Goal: Task Accomplishment & Management: Complete application form

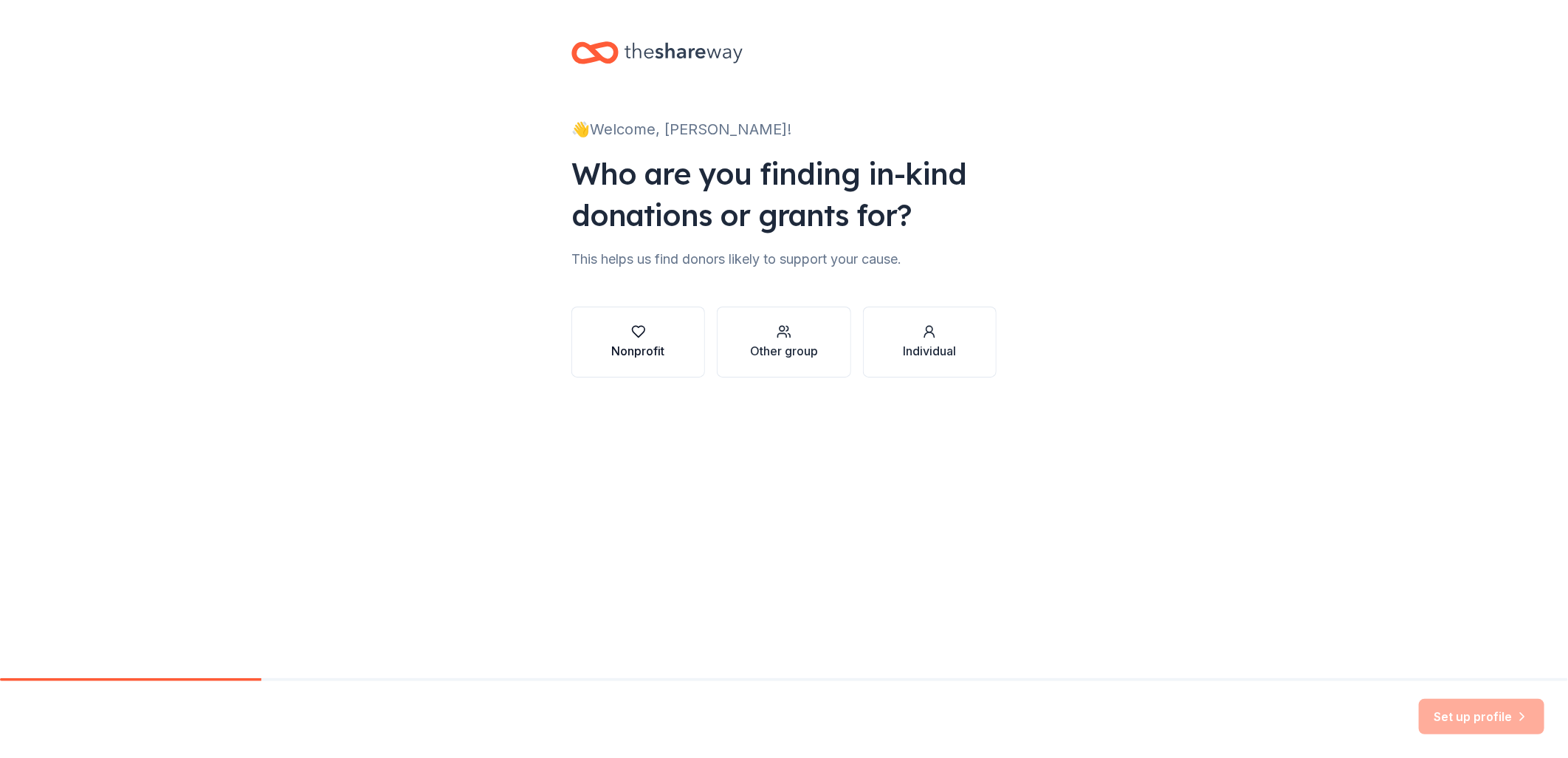
click at [646, 335] on div "button" at bounding box center [638, 331] width 53 height 15
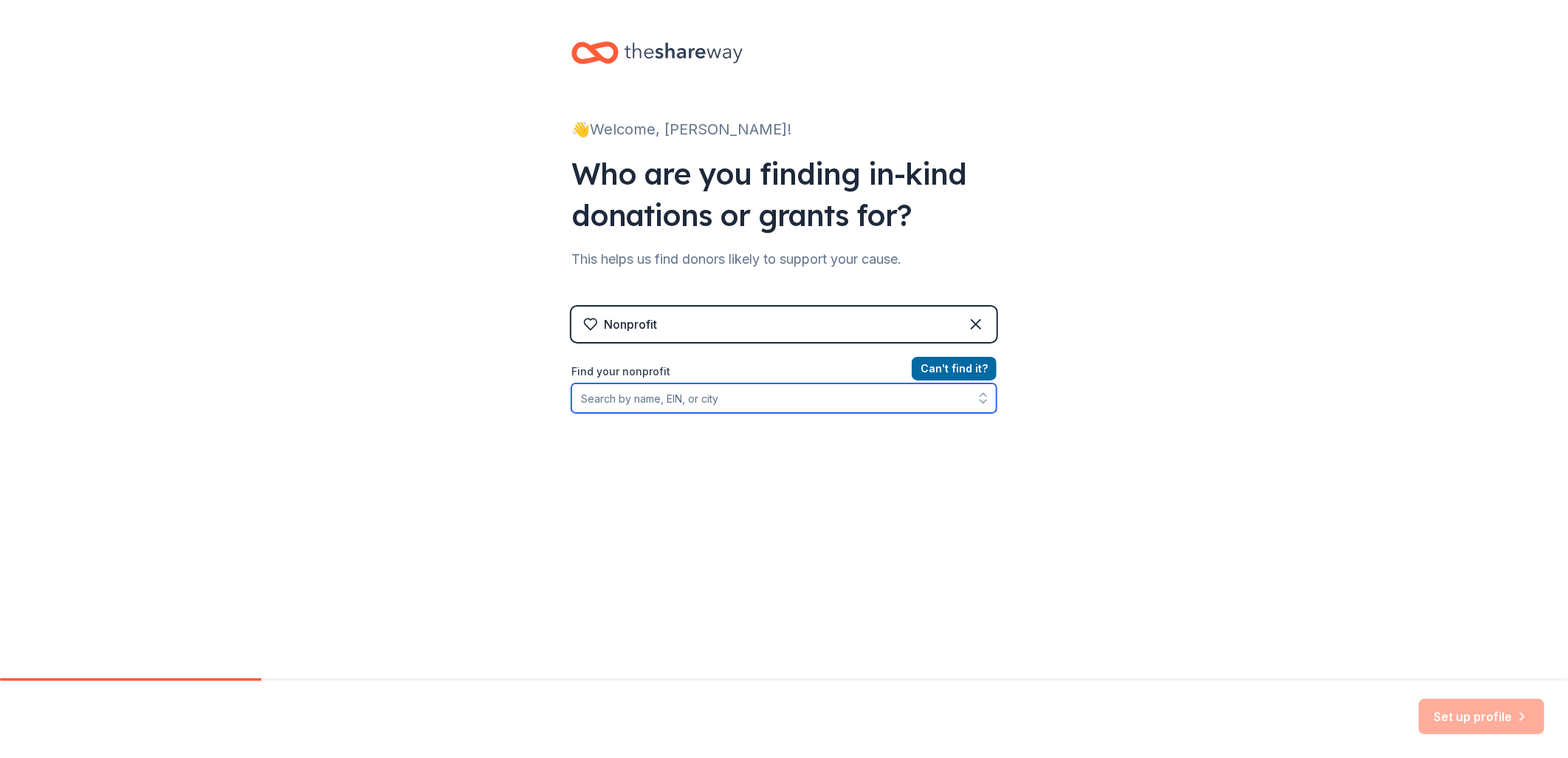
click at [847, 400] on input "Find your nonprofit" at bounding box center [783, 398] width 425 height 29
click at [728, 400] on input "[US_EMPLOYER_IDENTIFICATION_NUMBER]" at bounding box center [783, 398] width 425 height 29
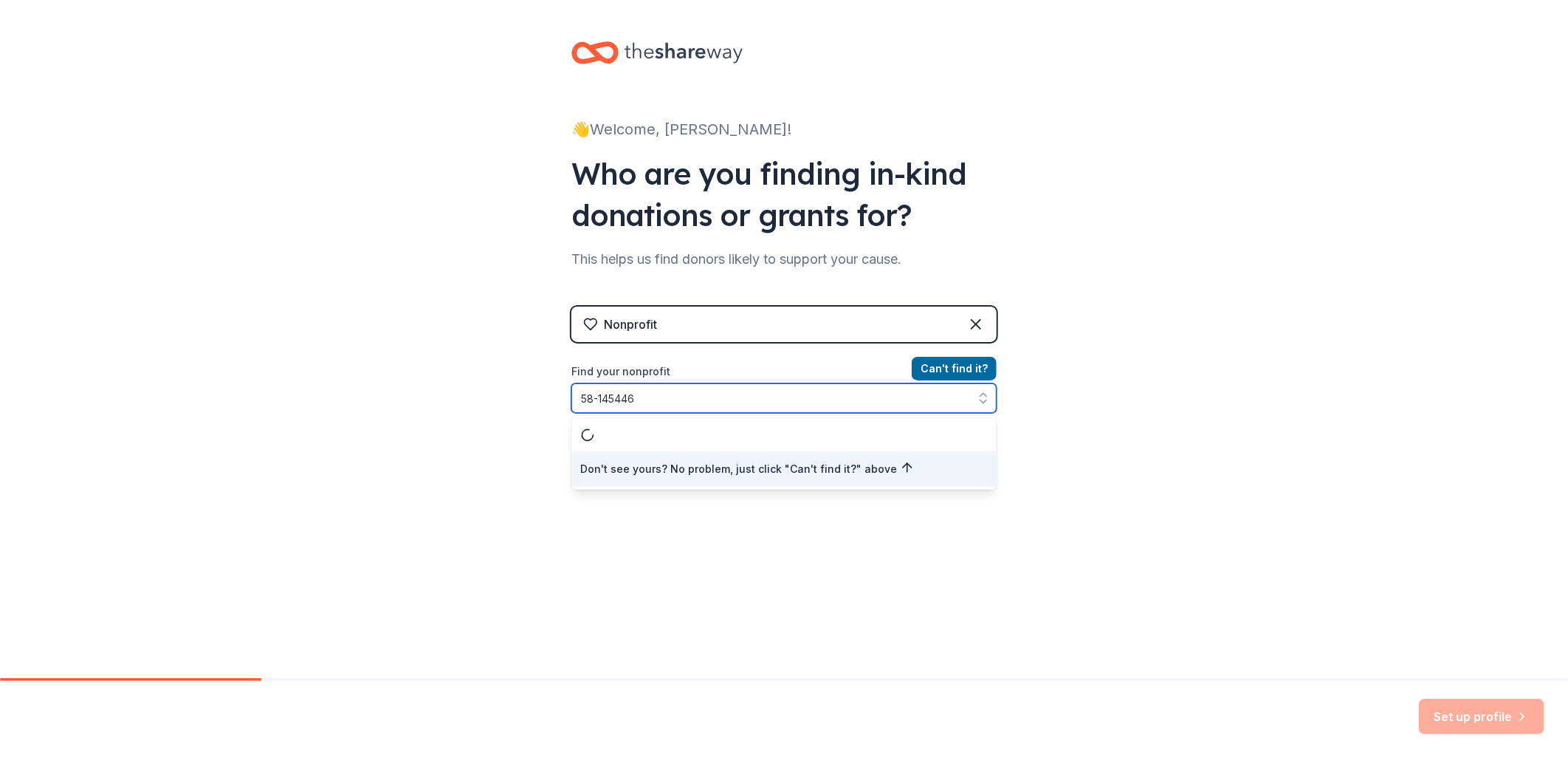
type input "[US_EMPLOYER_IDENTIFICATION_NUMBER]"
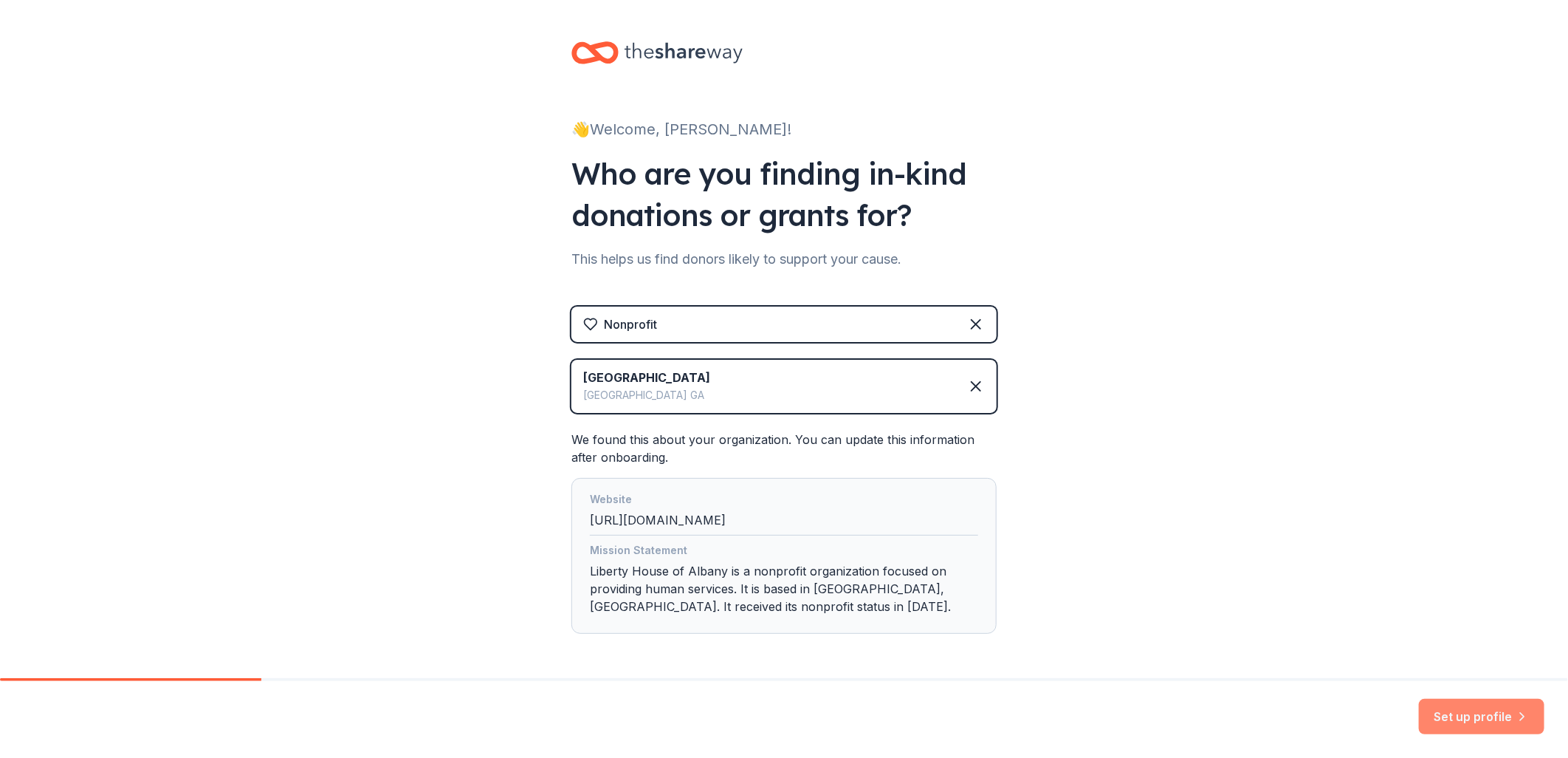
click at [1498, 718] on button "Set up profile" at bounding box center [1481, 716] width 125 height 36
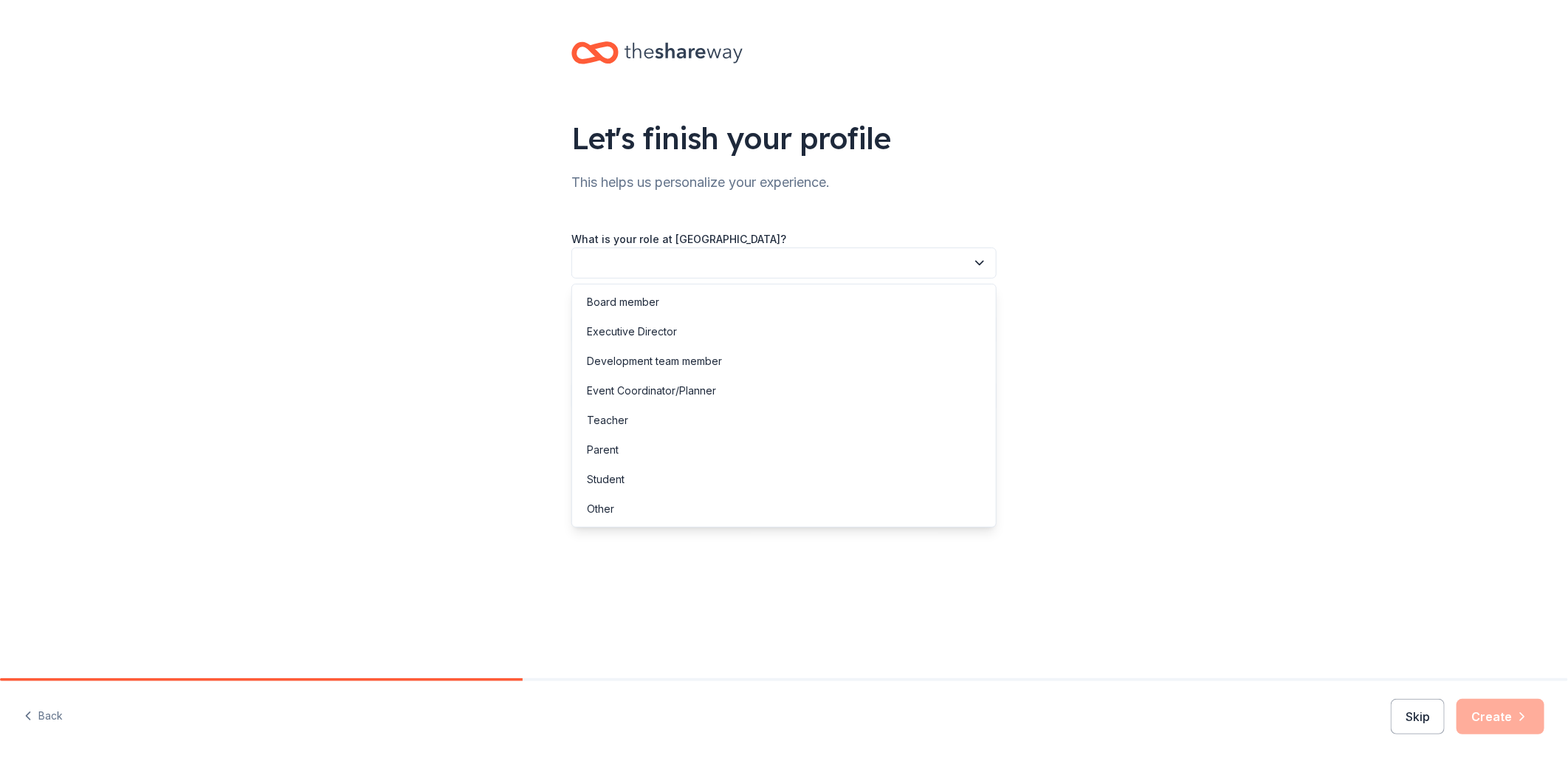
click at [922, 263] on button "button" at bounding box center [783, 263] width 425 height 31
click at [650, 326] on div "Executive Director" at bounding box center [632, 331] width 90 height 18
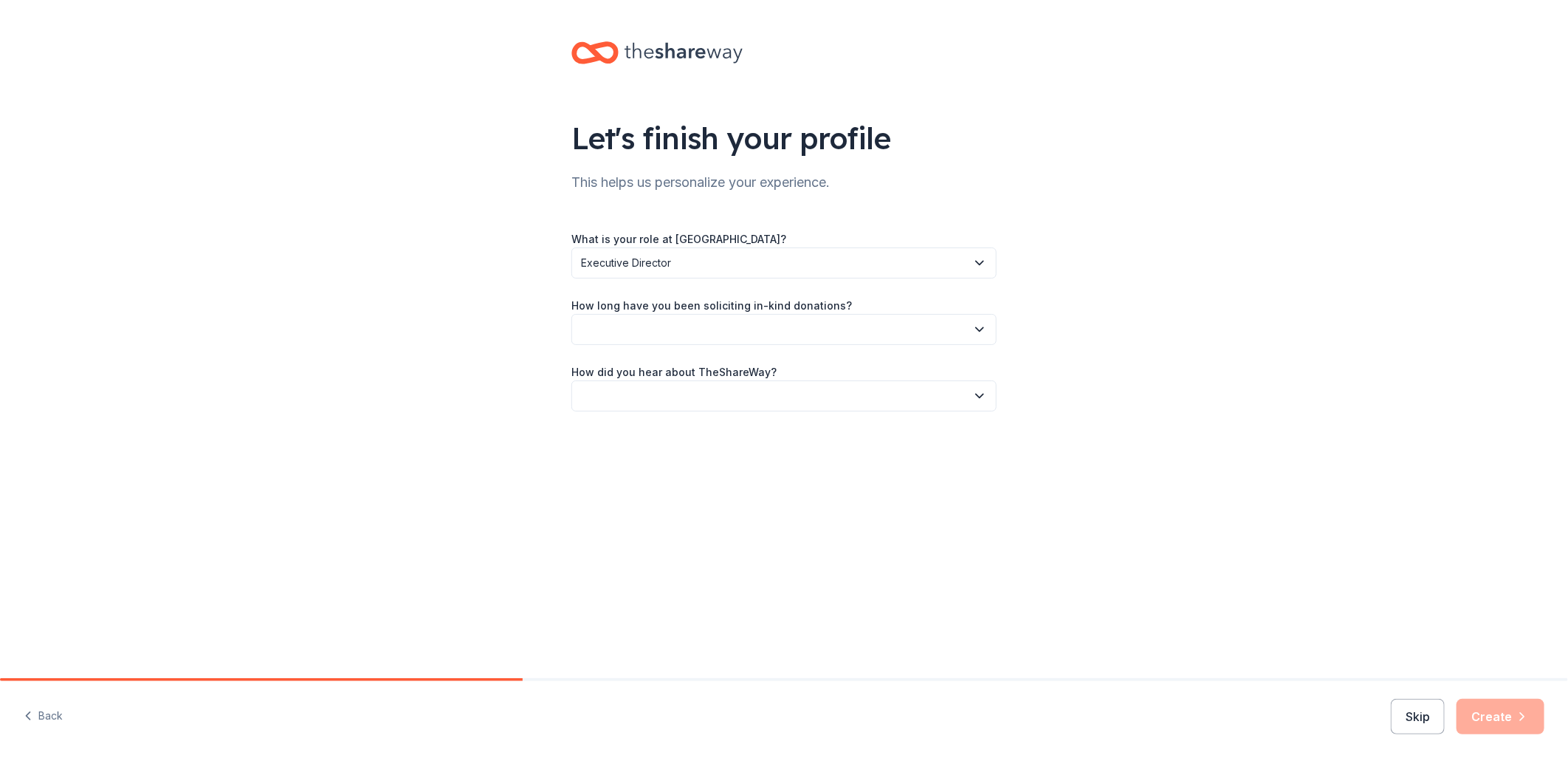
click at [914, 322] on button "button" at bounding box center [783, 329] width 425 height 31
click at [690, 453] on div "More than 5 years" at bounding box center [784, 458] width 418 height 29
click at [923, 389] on button "button" at bounding box center [783, 396] width 425 height 31
click at [668, 467] on div "Online search" at bounding box center [784, 466] width 418 height 29
click at [1523, 713] on icon "button" at bounding box center [1522, 716] width 15 height 15
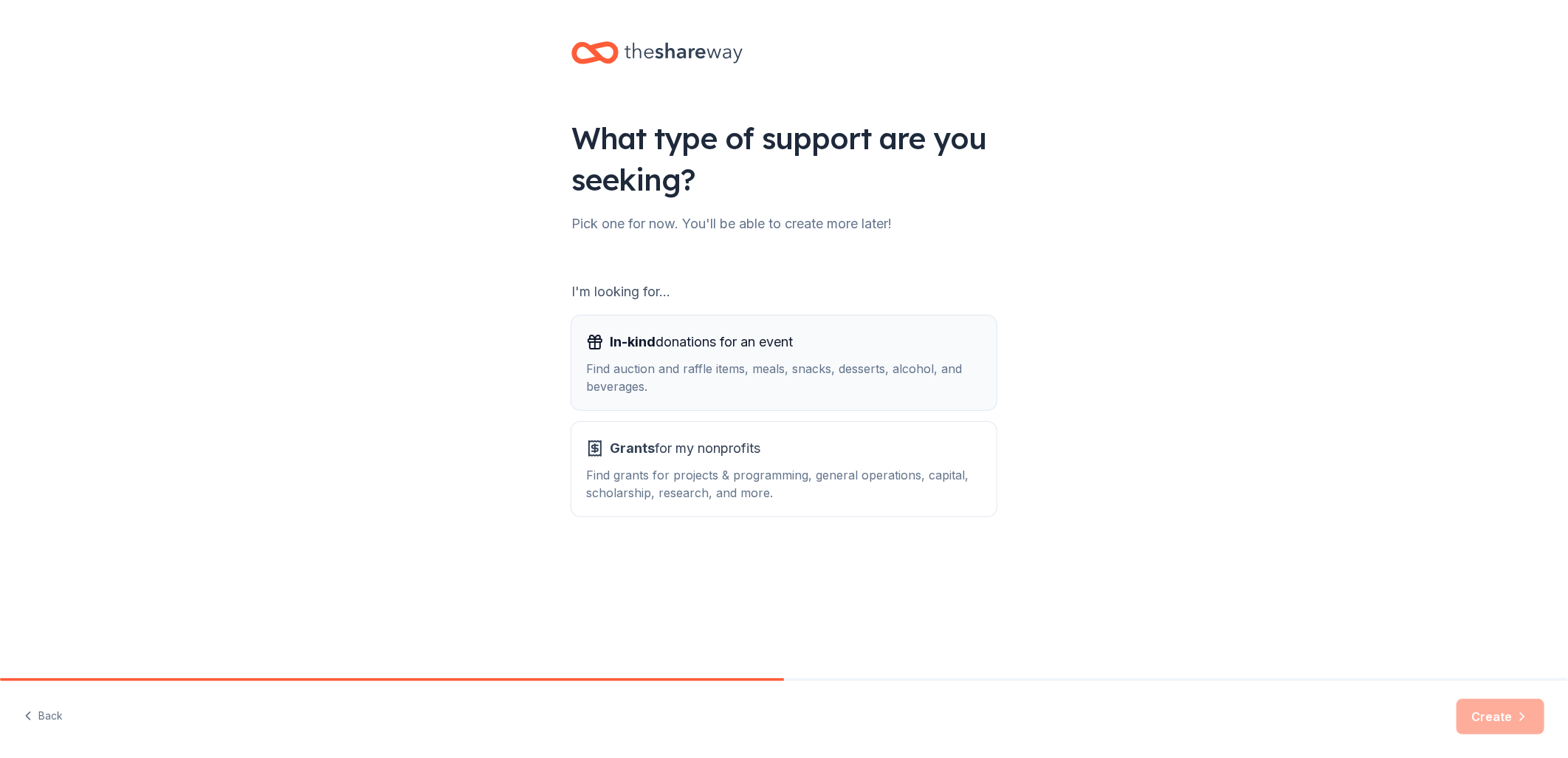
click at [710, 356] on div "In-kind donations for an event Find auction and raffle items, meals, snacks, de…" at bounding box center [783, 362] width 395 height 65
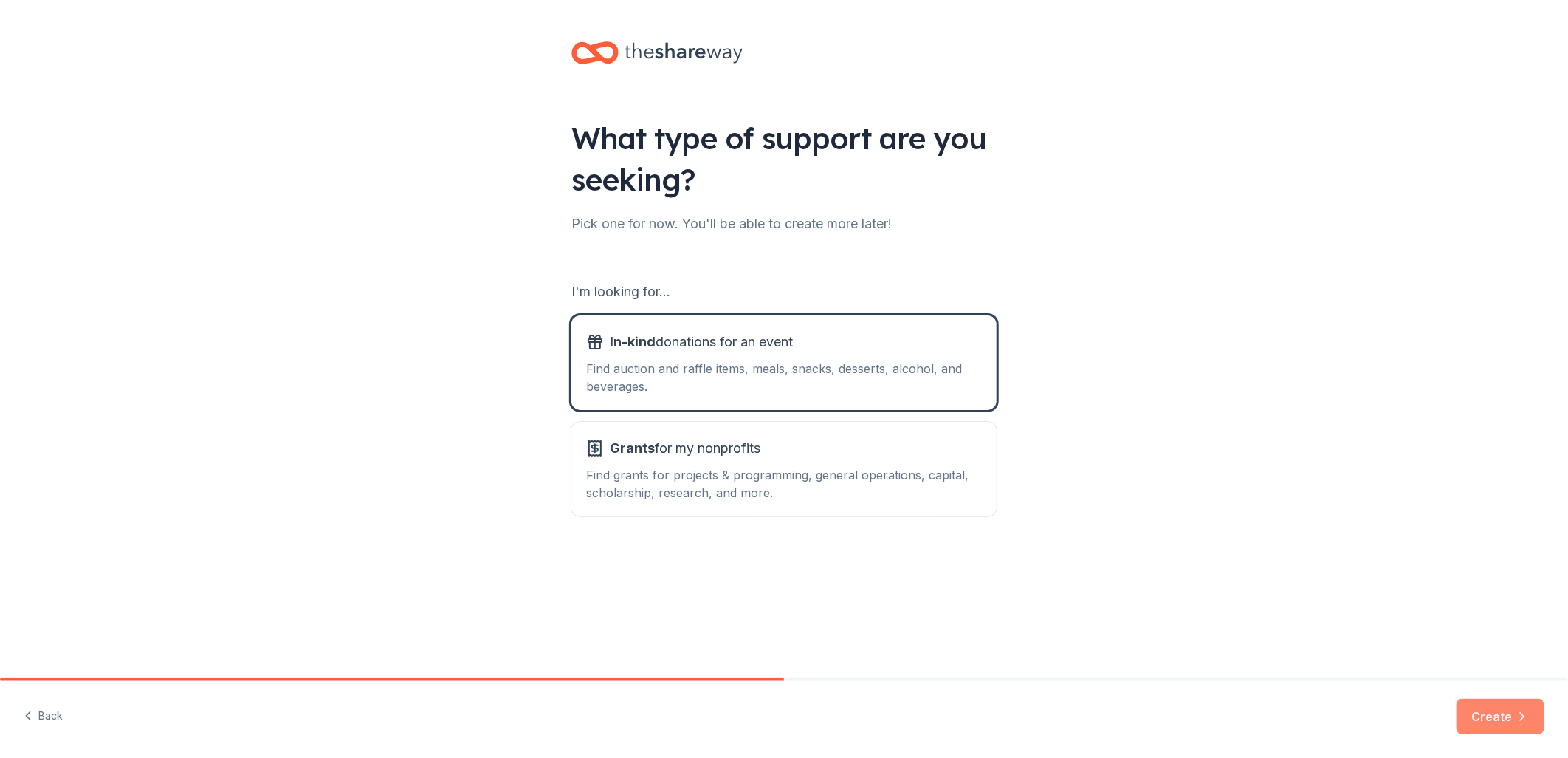
click at [1481, 722] on button "Create" at bounding box center [1501, 716] width 88 height 36
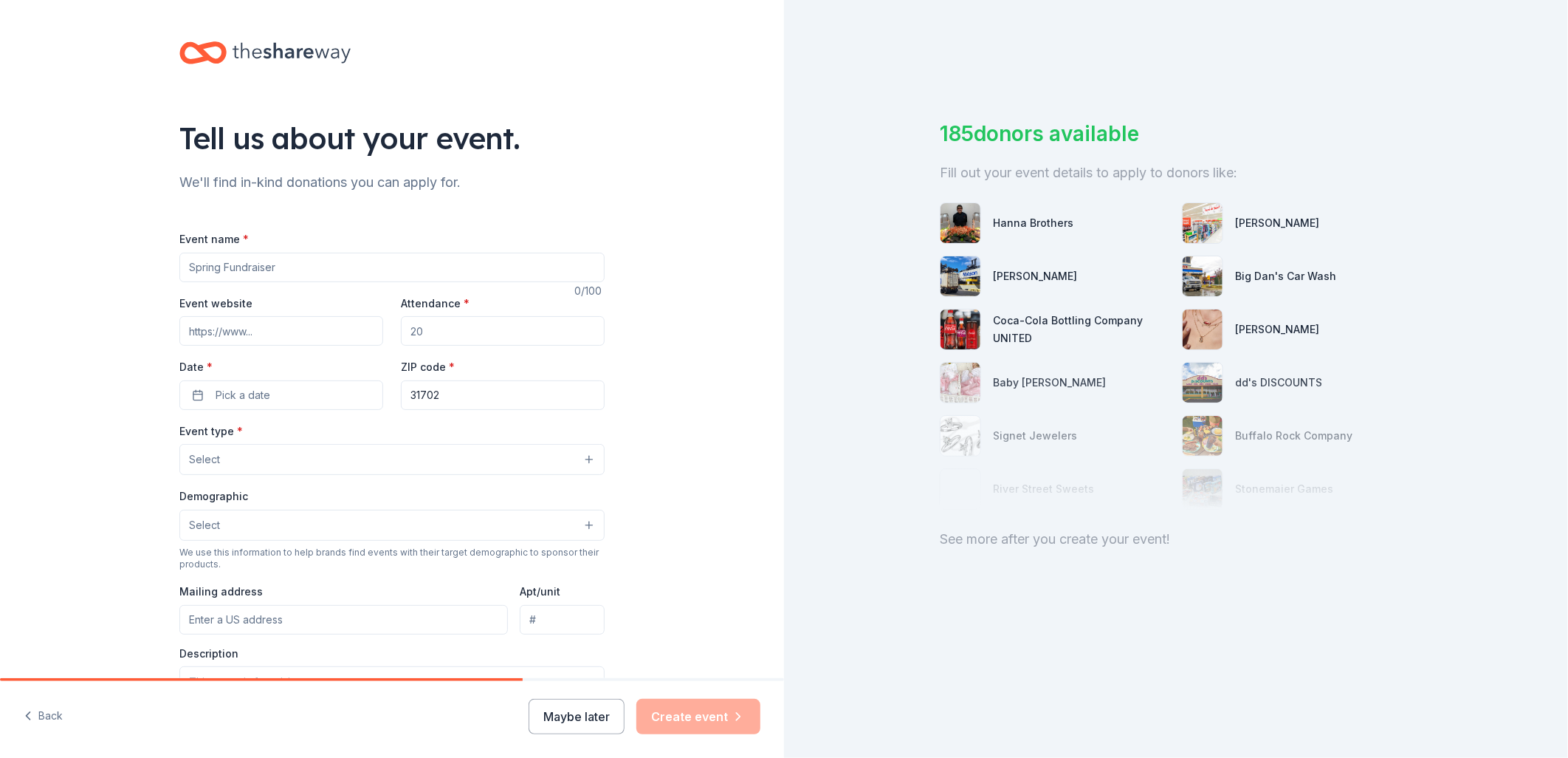
click at [347, 269] on input "Event name *" at bounding box center [392, 267] width 425 height 29
type input "12th Annual Pearls & Possibilities Gala"
type input "w"
click at [265, 331] on input "Event website" at bounding box center [281, 331] width 204 height 29
paste input "[URL][DOMAIN_NAME]"
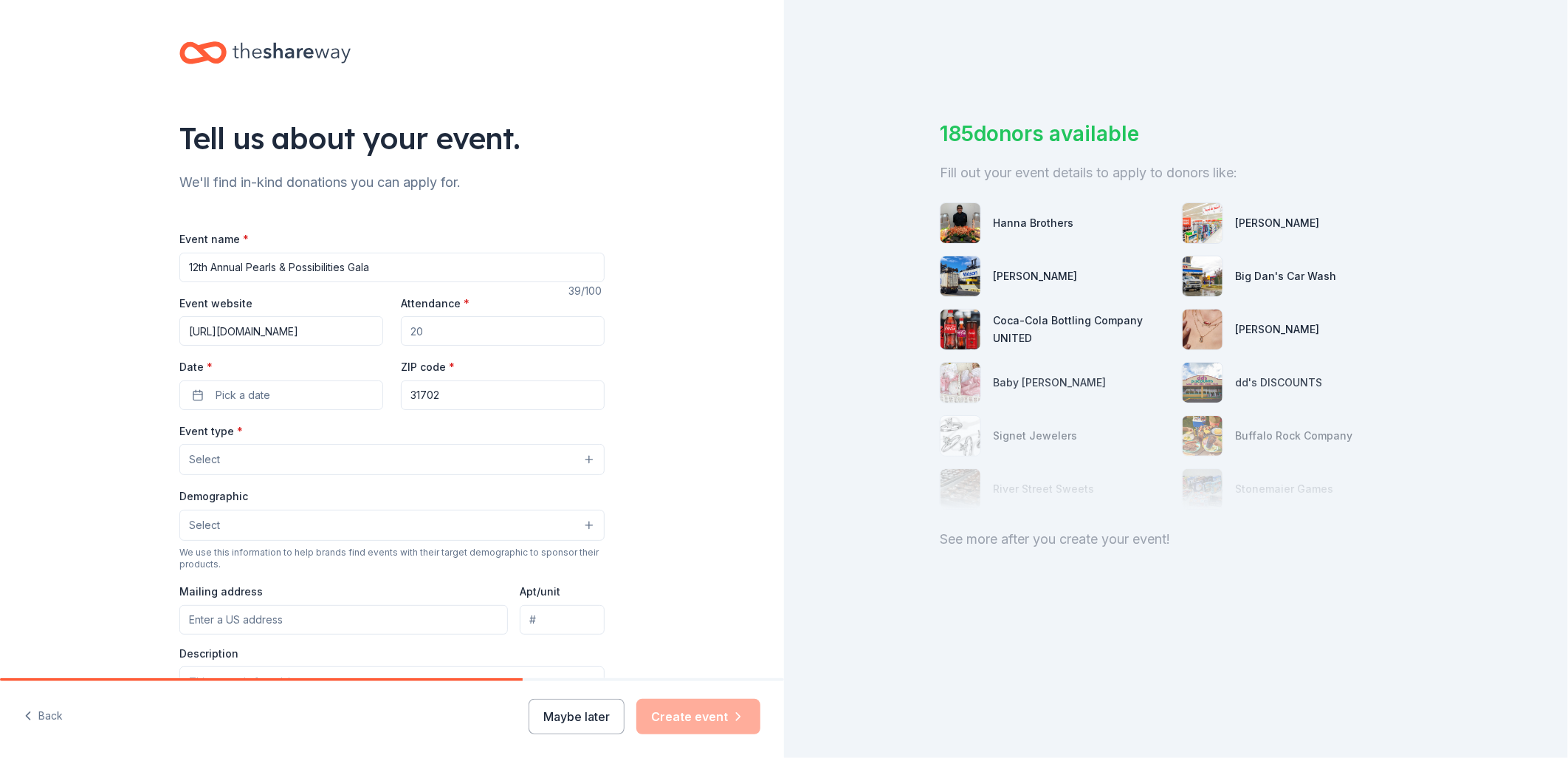
scroll to position [0, 146]
type input "[URL][DOMAIN_NAME]"
click at [474, 335] on input "Attendance *" at bounding box center [502, 331] width 204 height 29
type input "200"
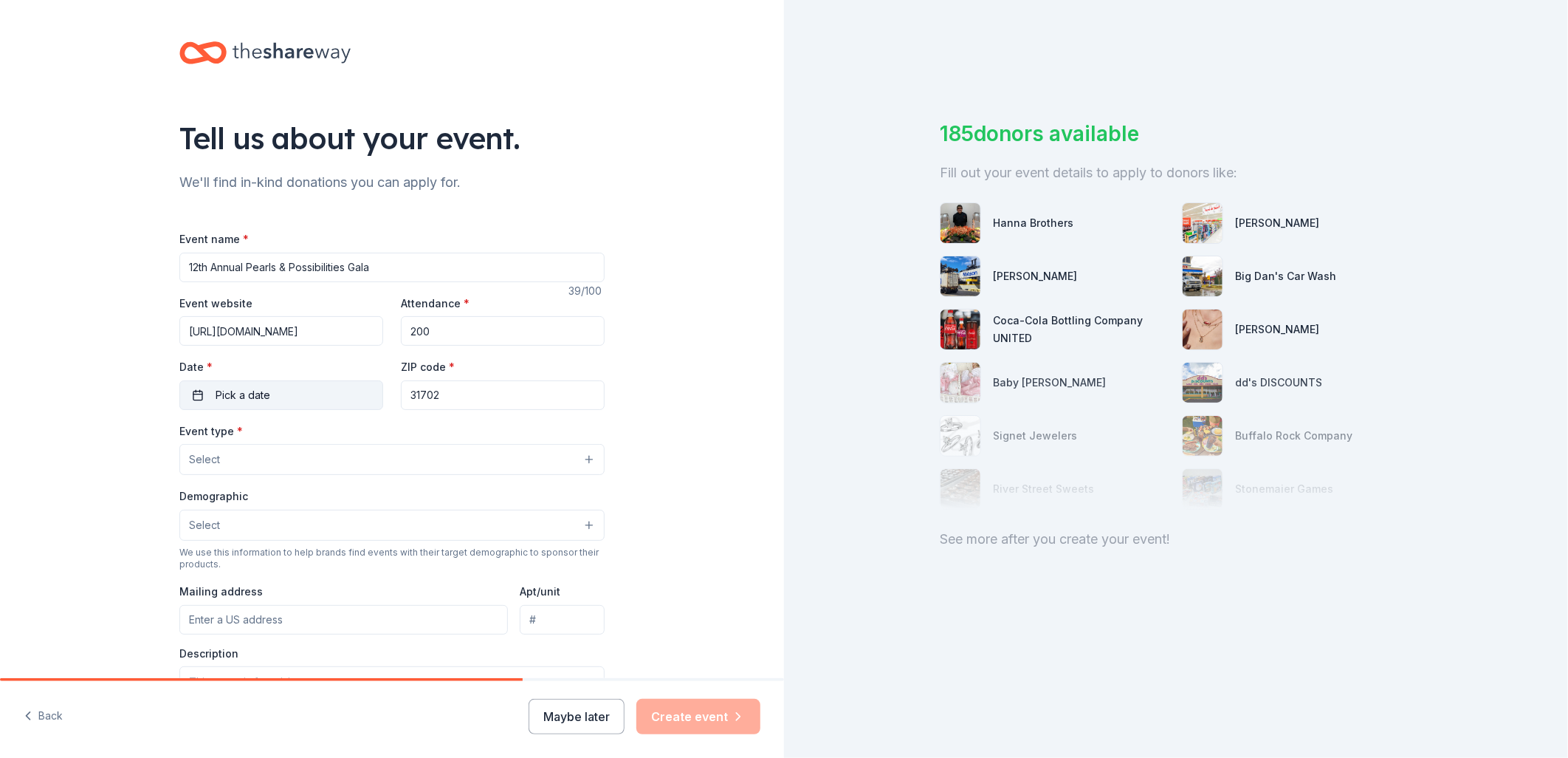
click at [197, 393] on button "Pick a date" at bounding box center [281, 395] width 204 height 29
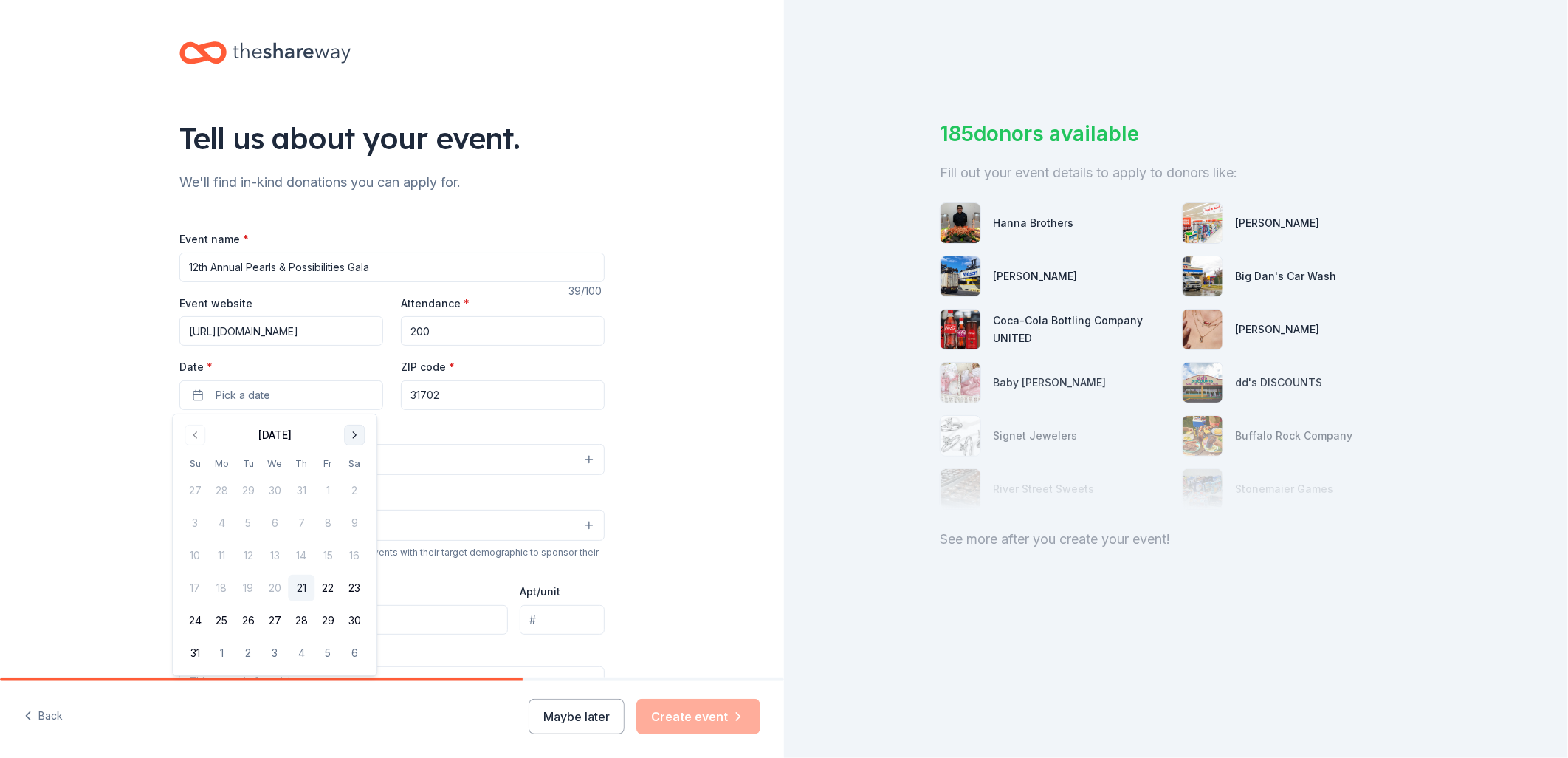
click at [351, 434] on button "Go to next month" at bounding box center [354, 435] width 21 height 21
click at [347, 490] on button "4" at bounding box center [354, 490] width 26 height 26
click at [440, 400] on input "31702" at bounding box center [502, 395] width 204 height 29
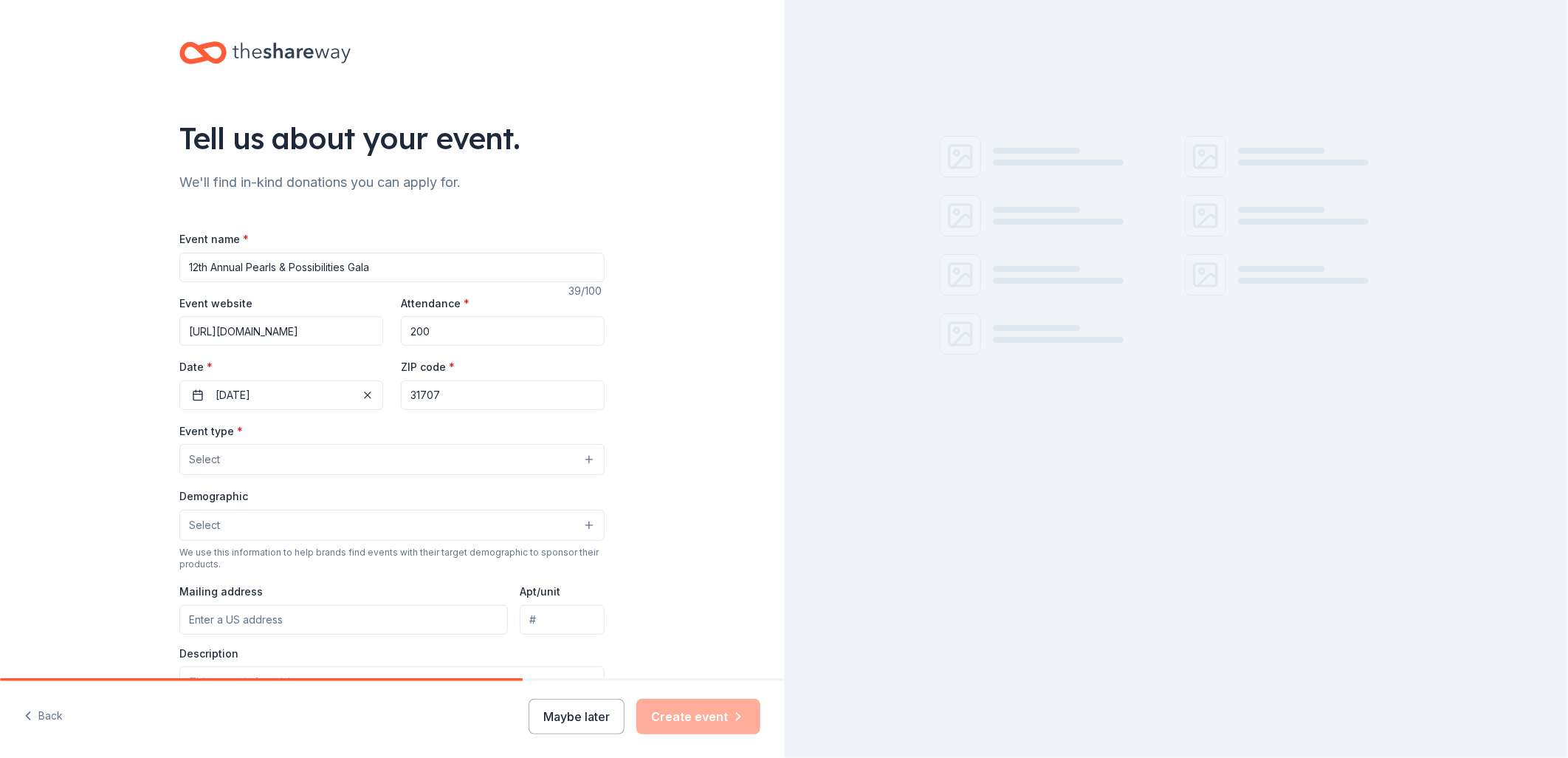
type input "31707"
click at [361, 447] on button "Select" at bounding box center [392, 459] width 425 height 31
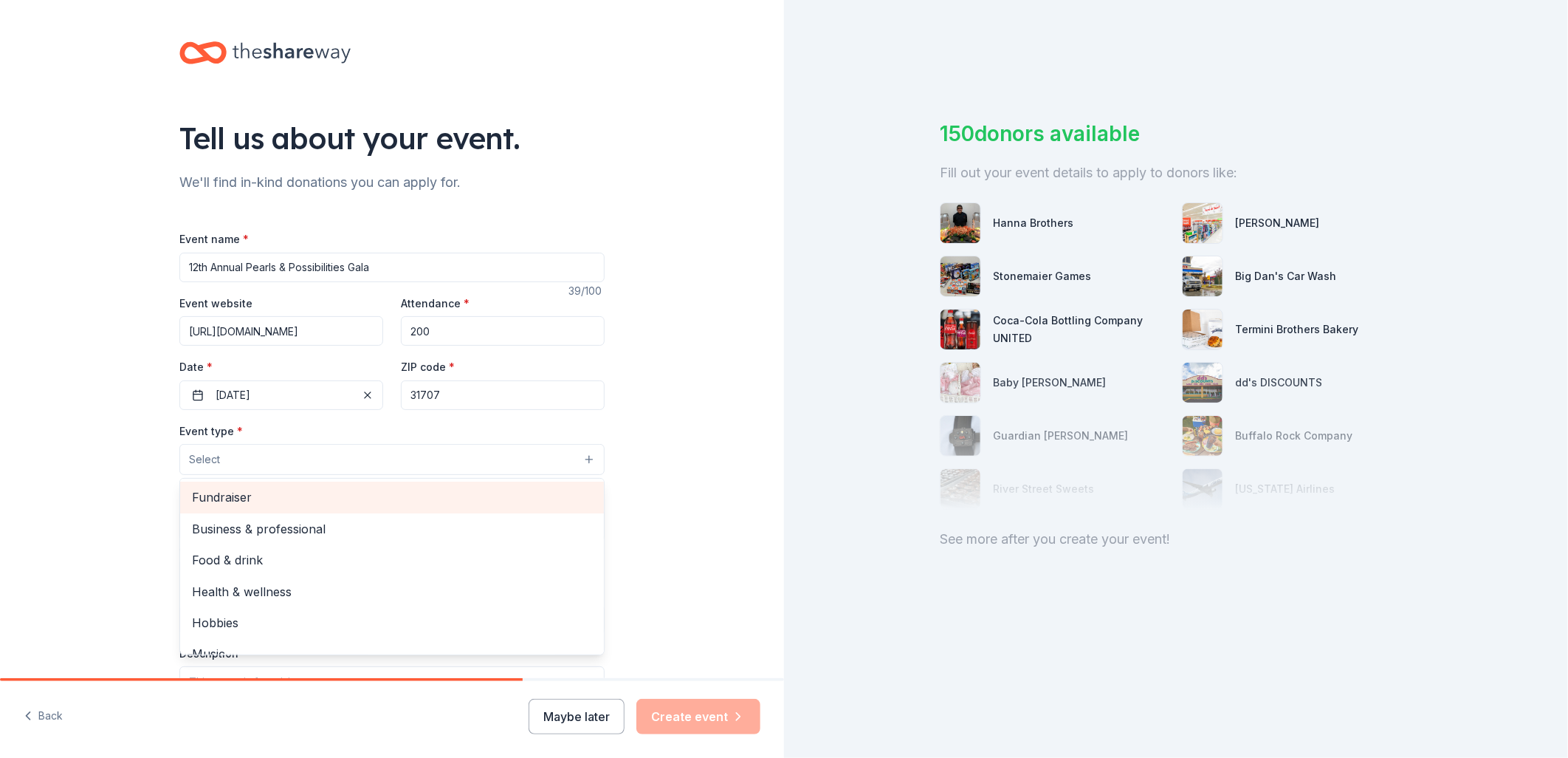
click at [299, 503] on span "Fundraiser" at bounding box center [392, 497] width 400 height 19
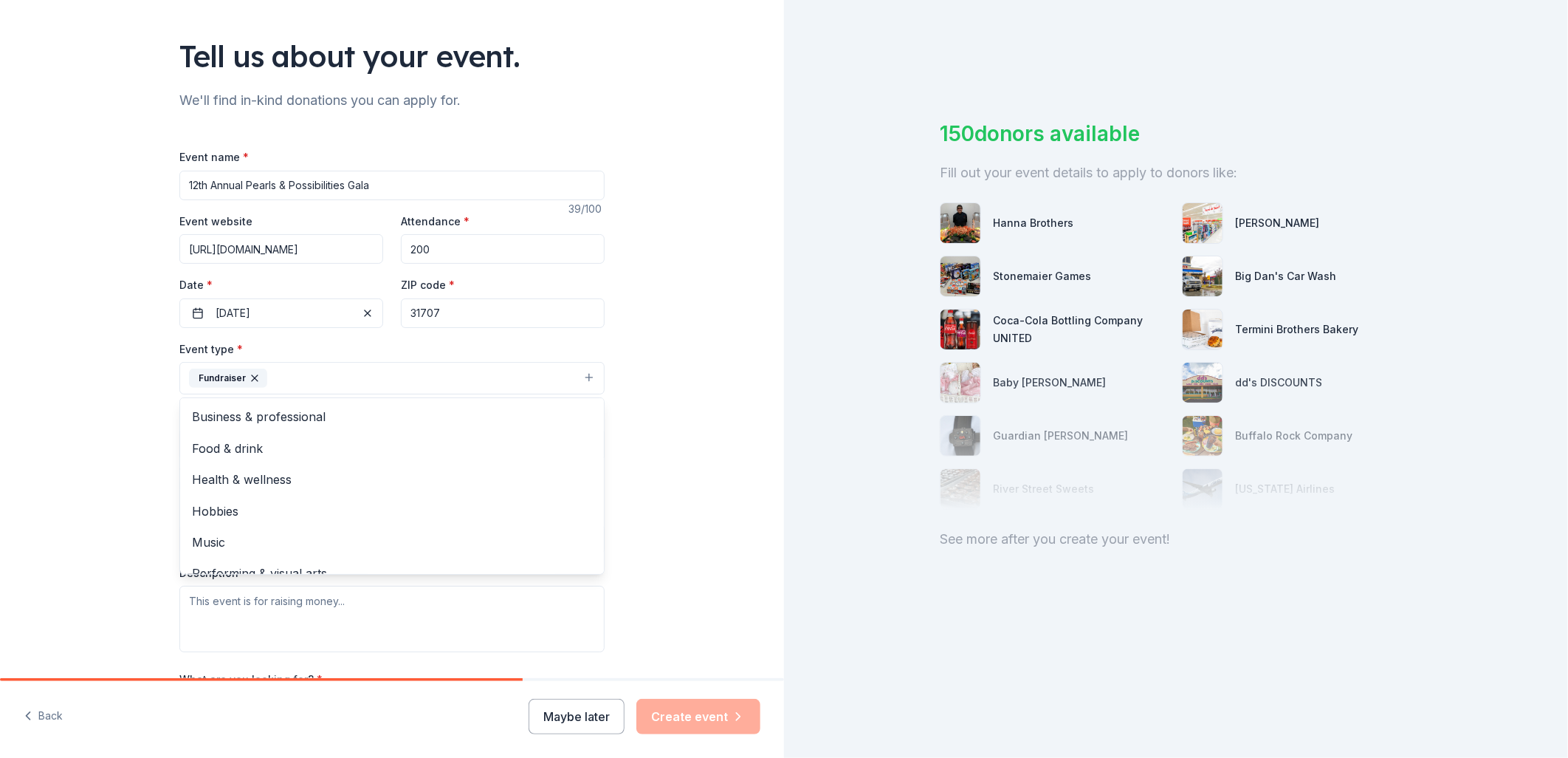
click at [728, 492] on div "Tell us about your event. We'll find in-kind donations you can apply for. Event…" at bounding box center [392, 410] width 784 height 985
click at [381, 452] on button "Select" at bounding box center [392, 444] width 425 height 31
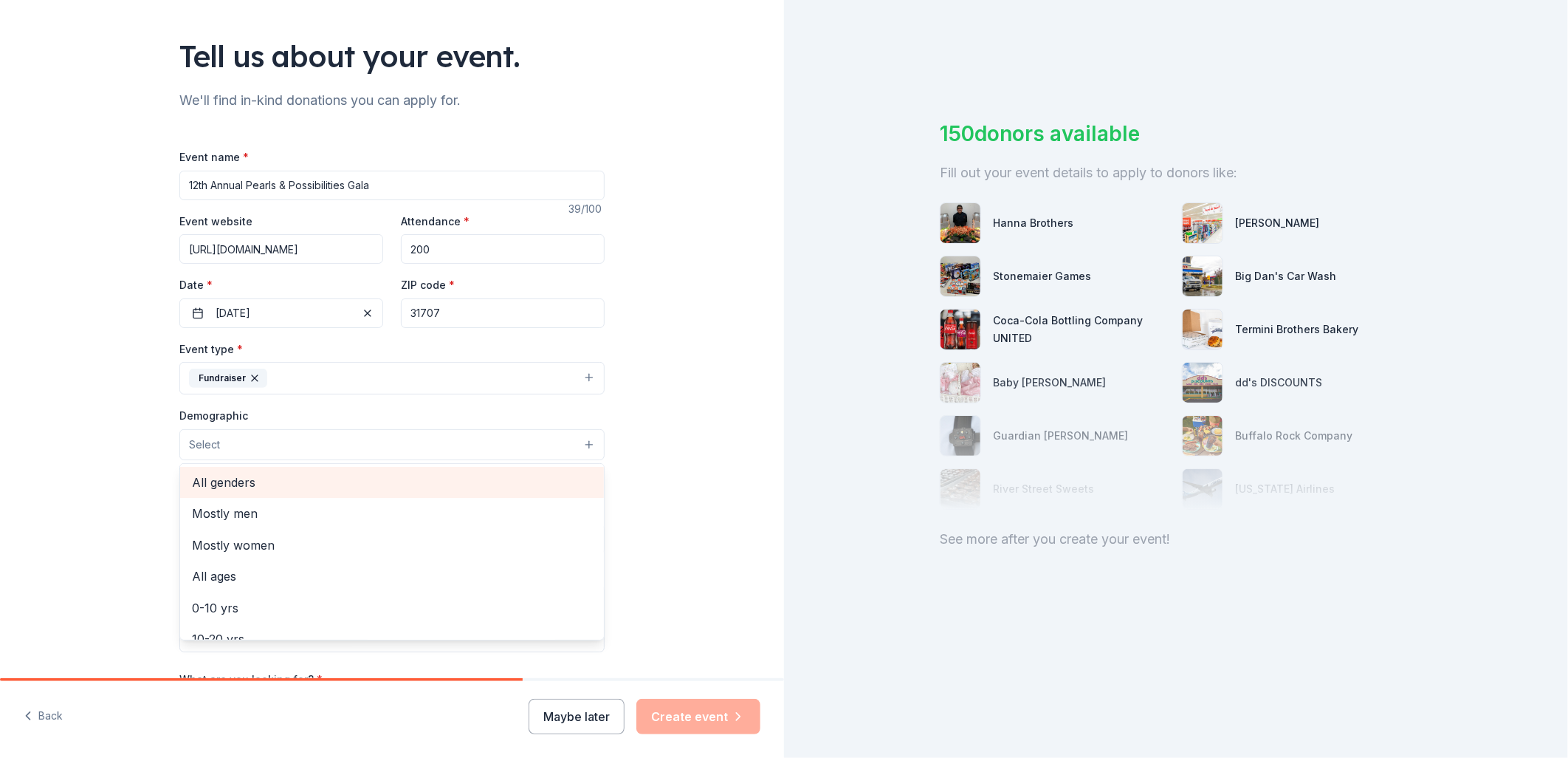
click at [264, 489] on span "All genders" at bounding box center [392, 482] width 400 height 19
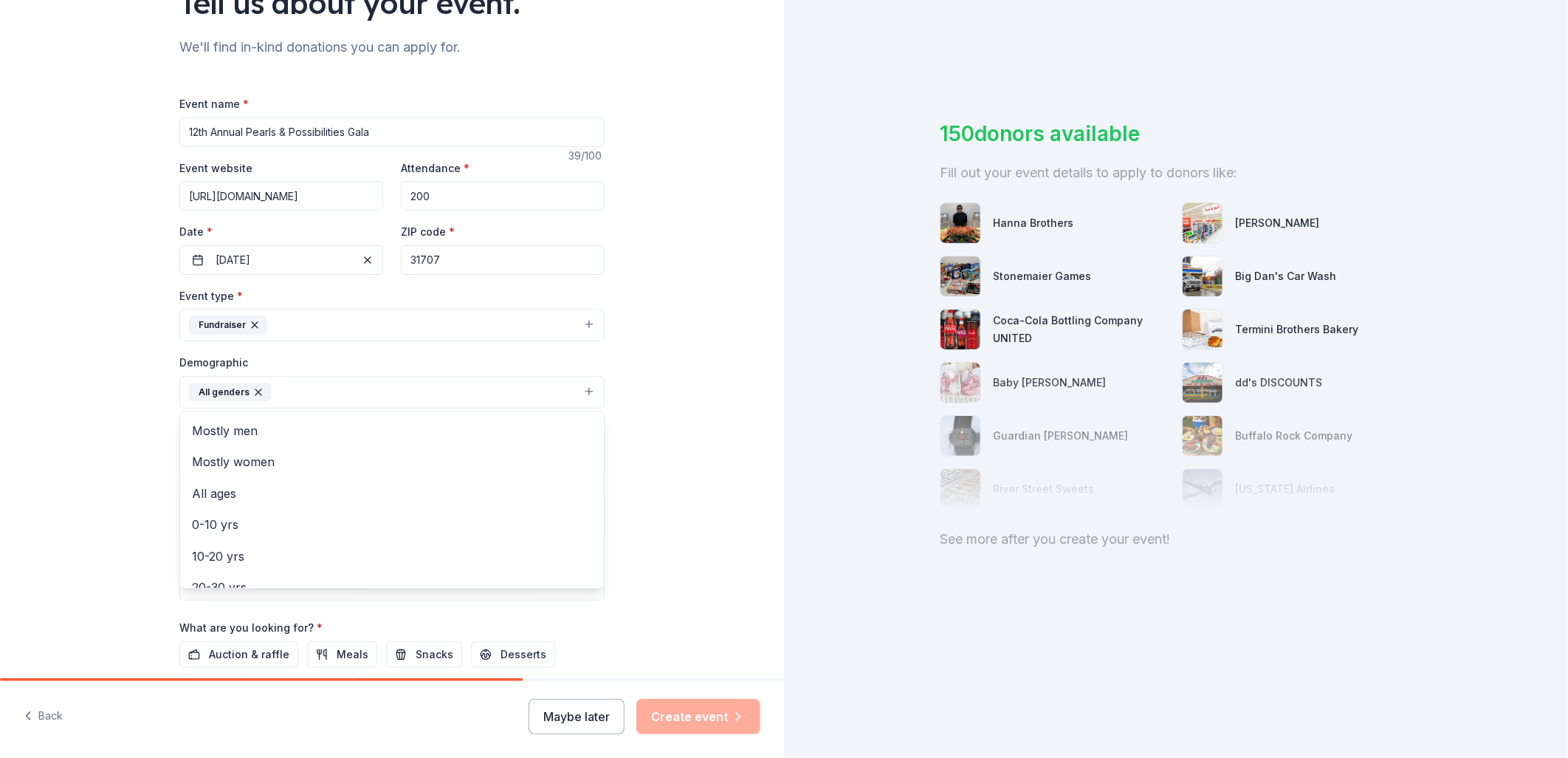
scroll to position [164, 0]
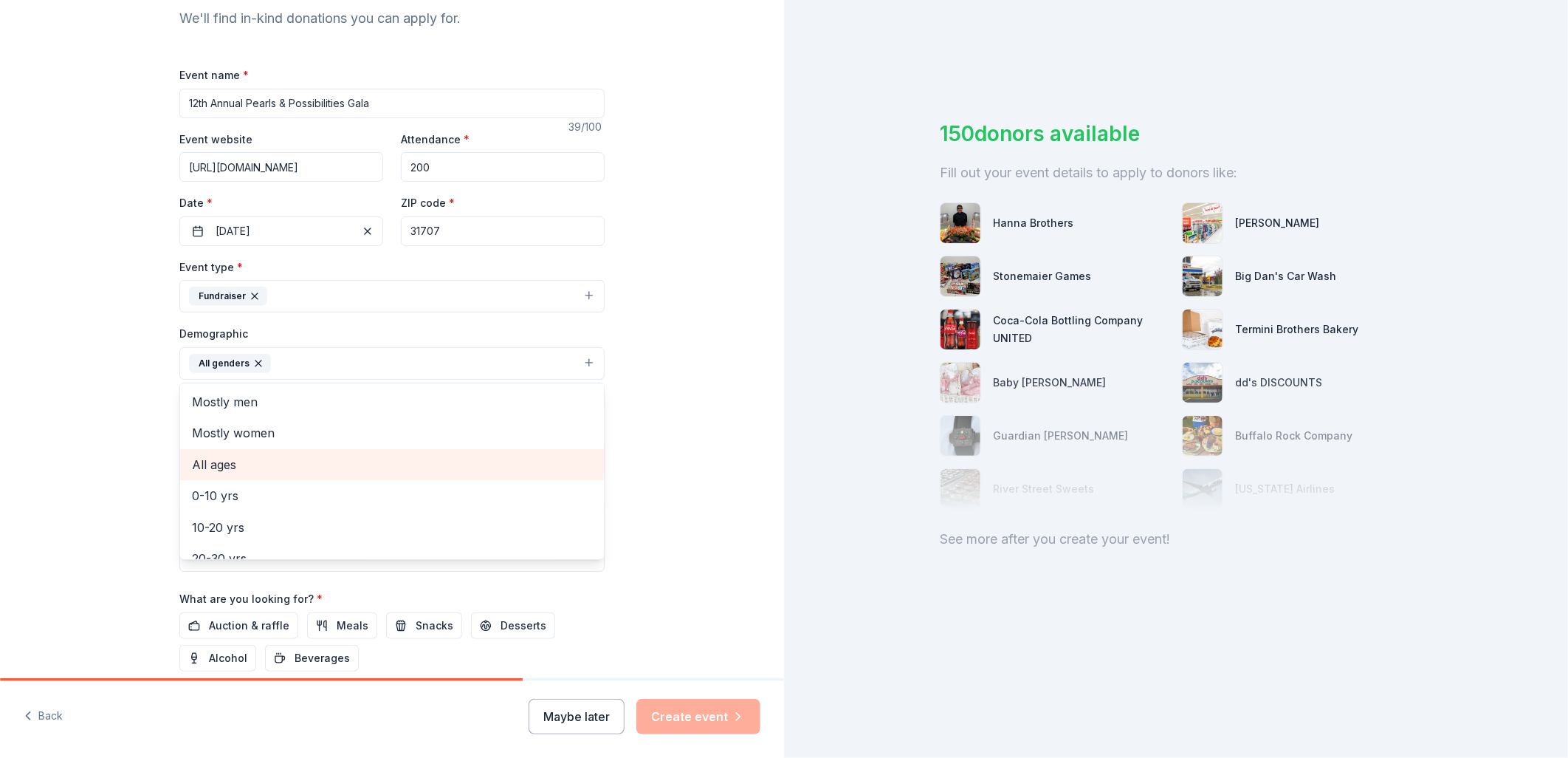
click at [230, 463] on span "All ages" at bounding box center [392, 465] width 400 height 19
click at [325, 364] on icon "button" at bounding box center [330, 363] width 12 height 12
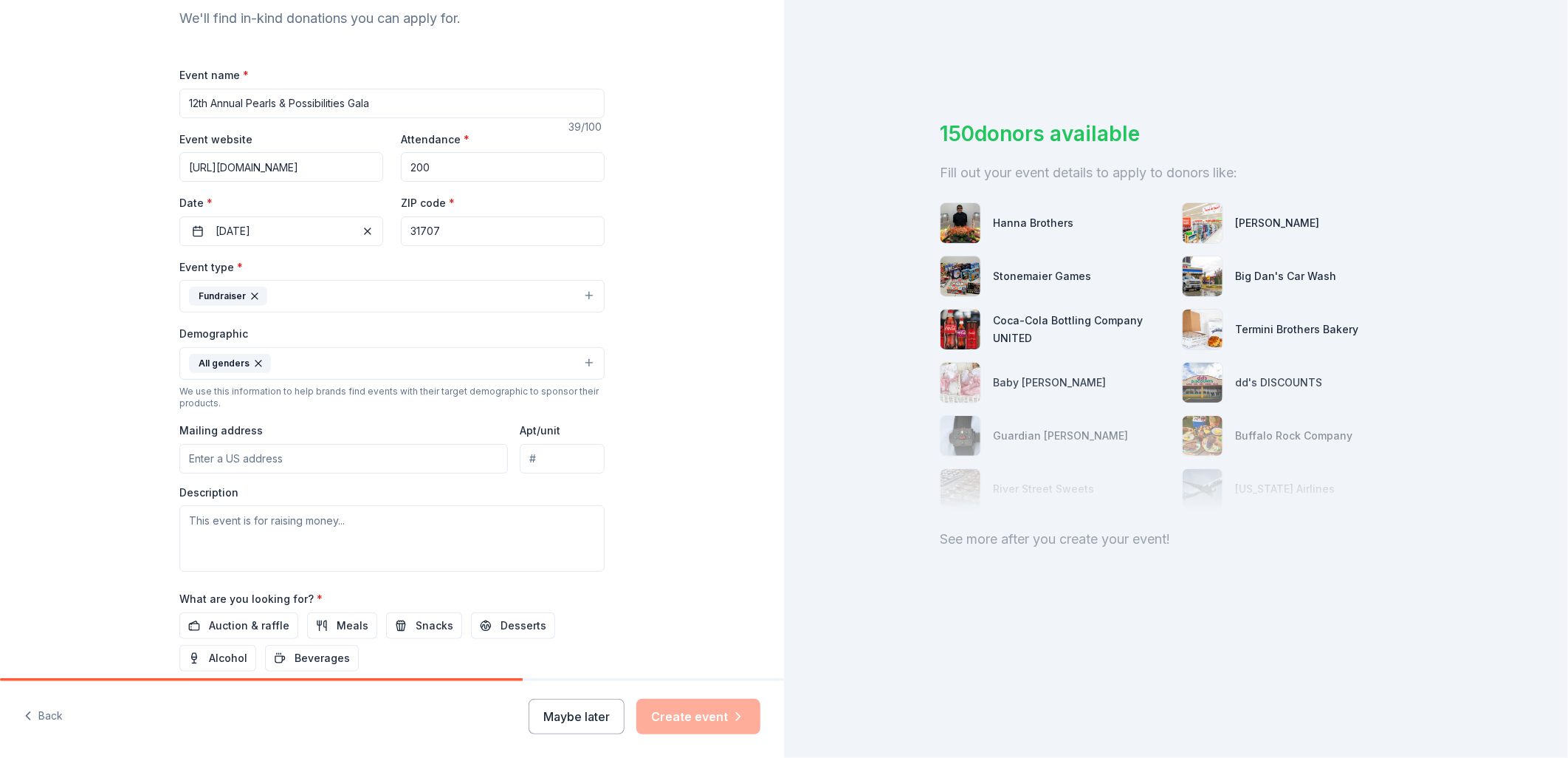
click at [288, 364] on button "All genders" at bounding box center [392, 363] width 425 height 33
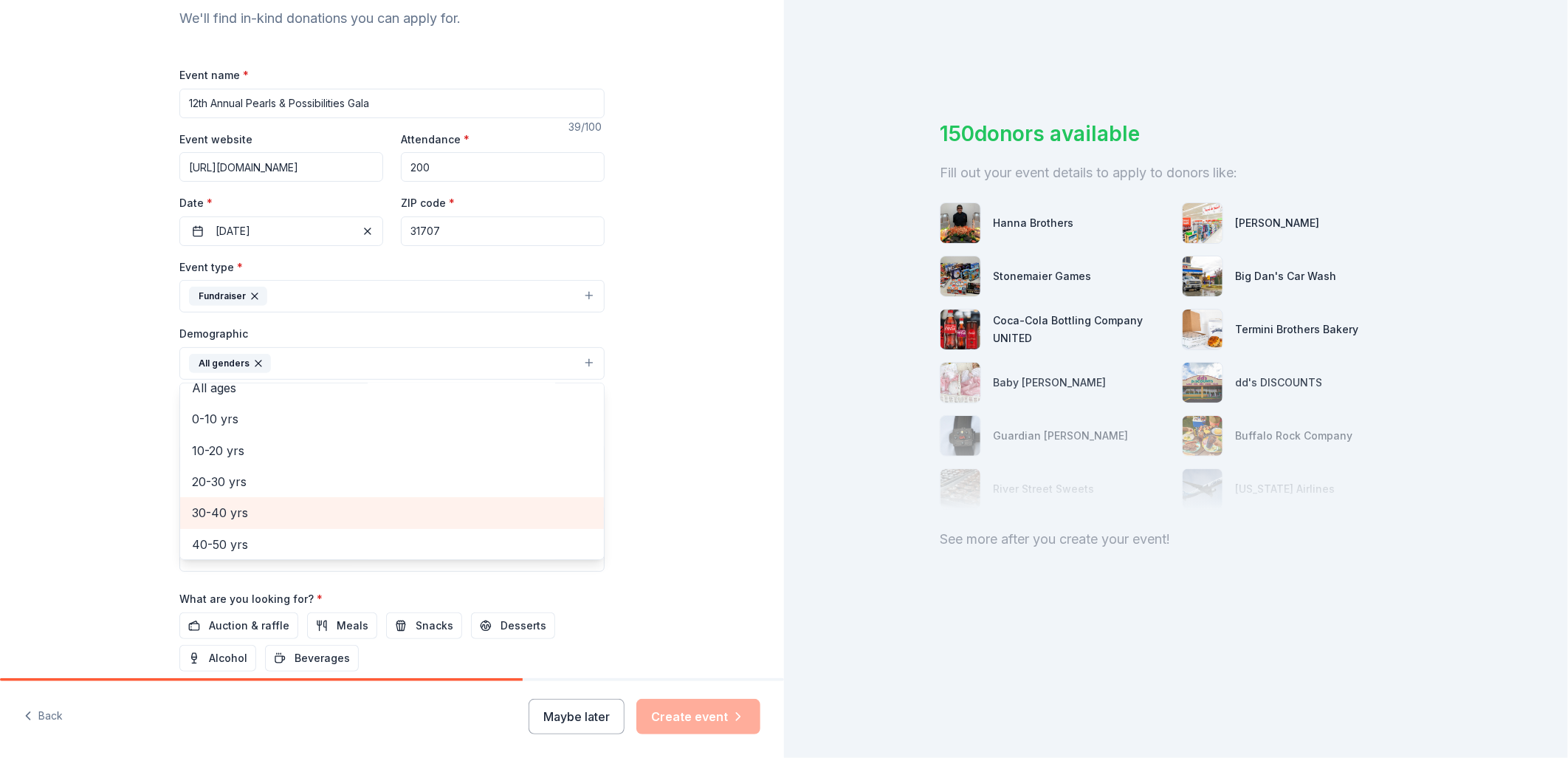
scroll to position [0, 0]
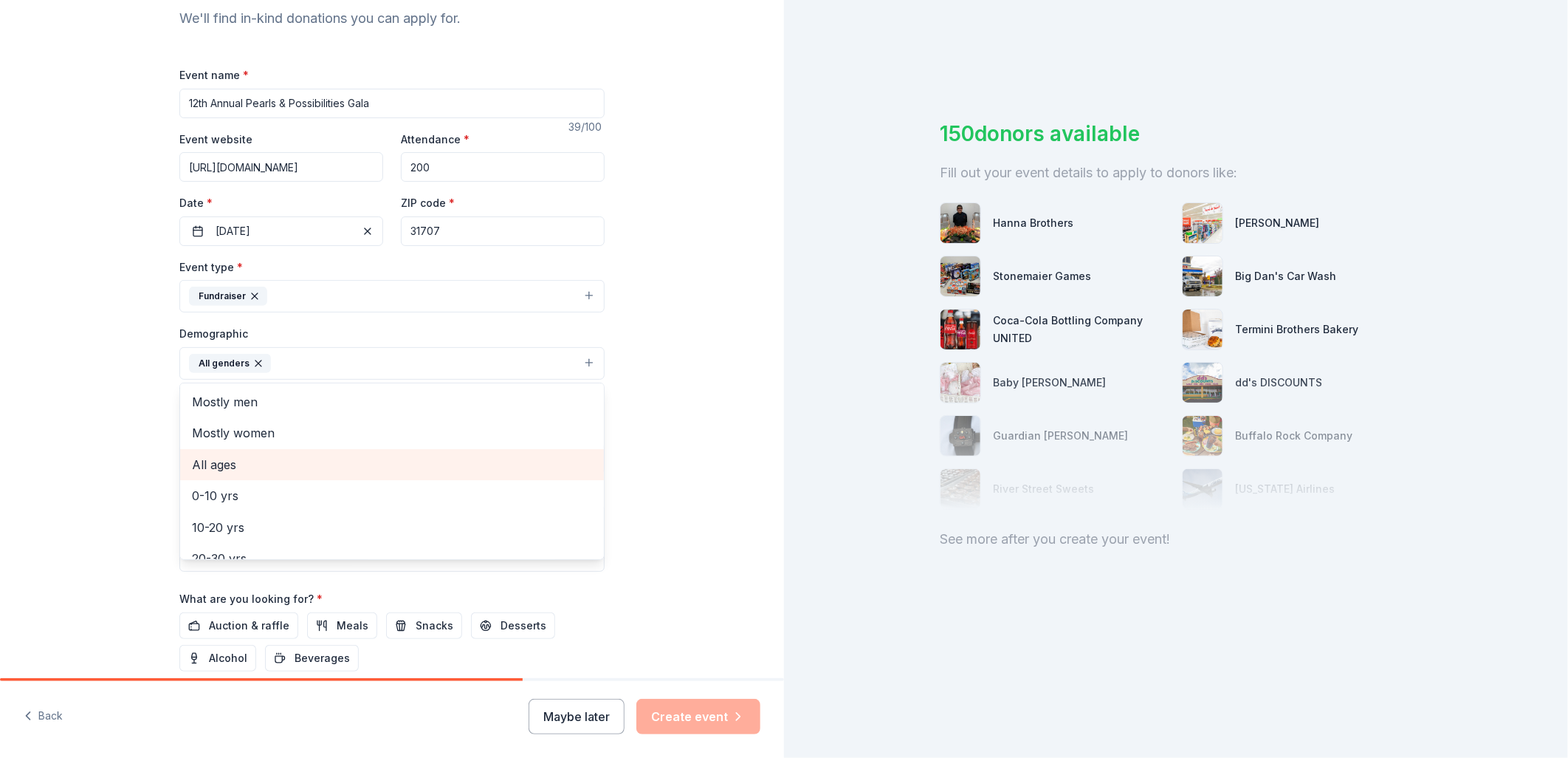
click at [238, 458] on span "All ages" at bounding box center [392, 465] width 400 height 19
click at [673, 428] on div "Tell us about your event. We'll find in-kind donations you can apply for. Event…" at bounding box center [392, 329] width 784 height 986
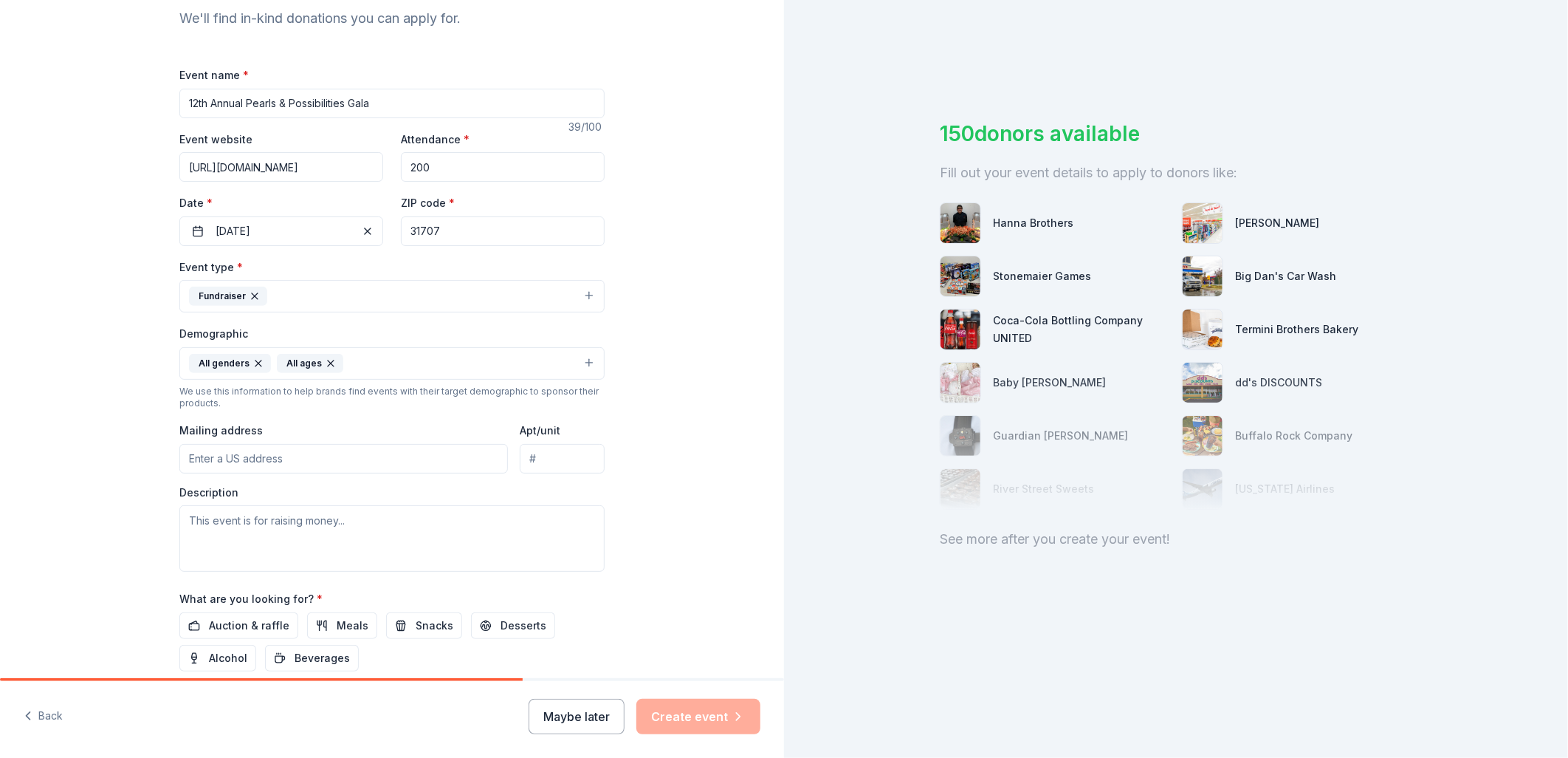
click at [318, 470] on input "Mailing address" at bounding box center [344, 458] width 329 height 29
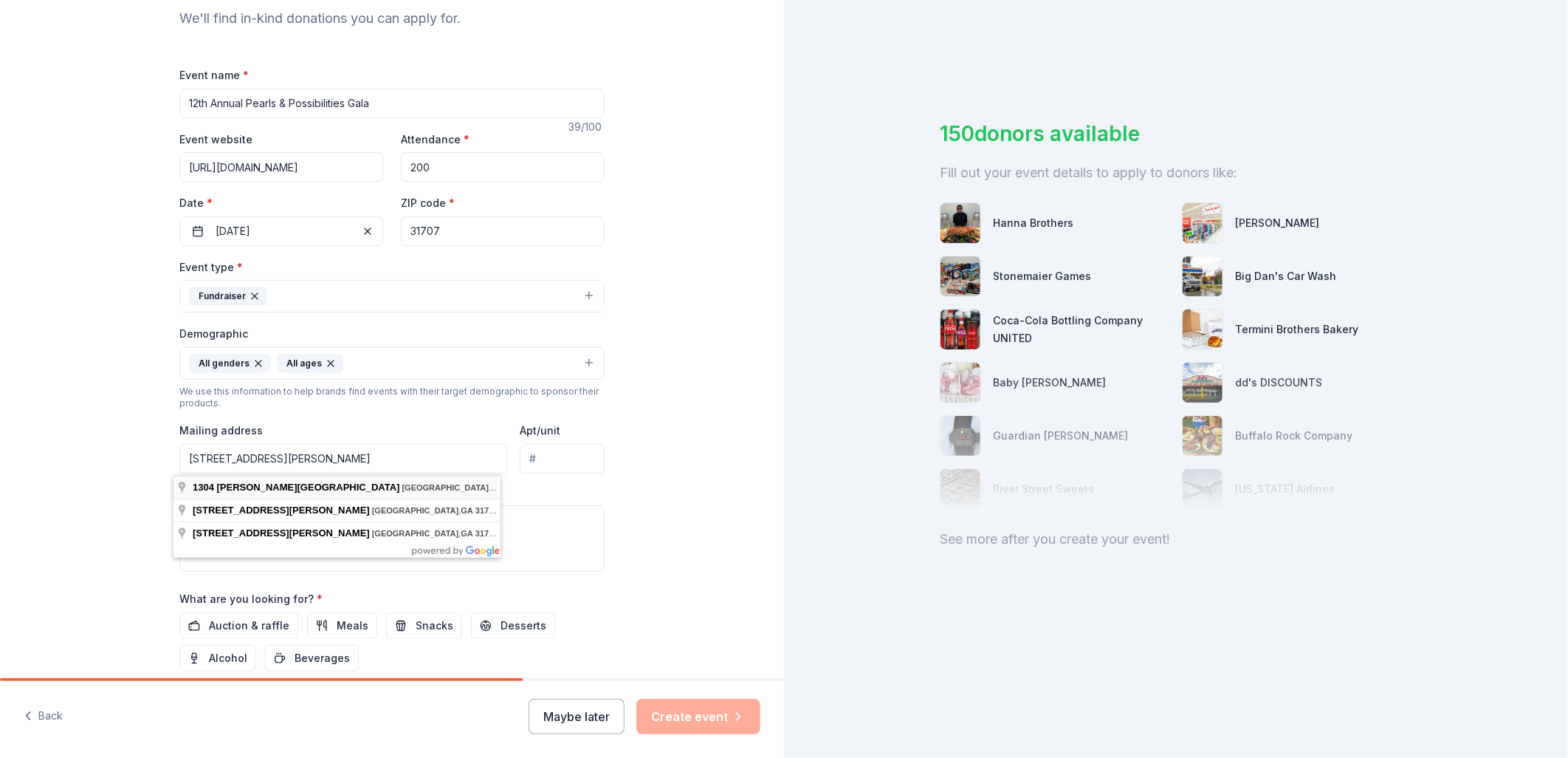
type input "[STREET_ADDRESS][PERSON_NAME]"
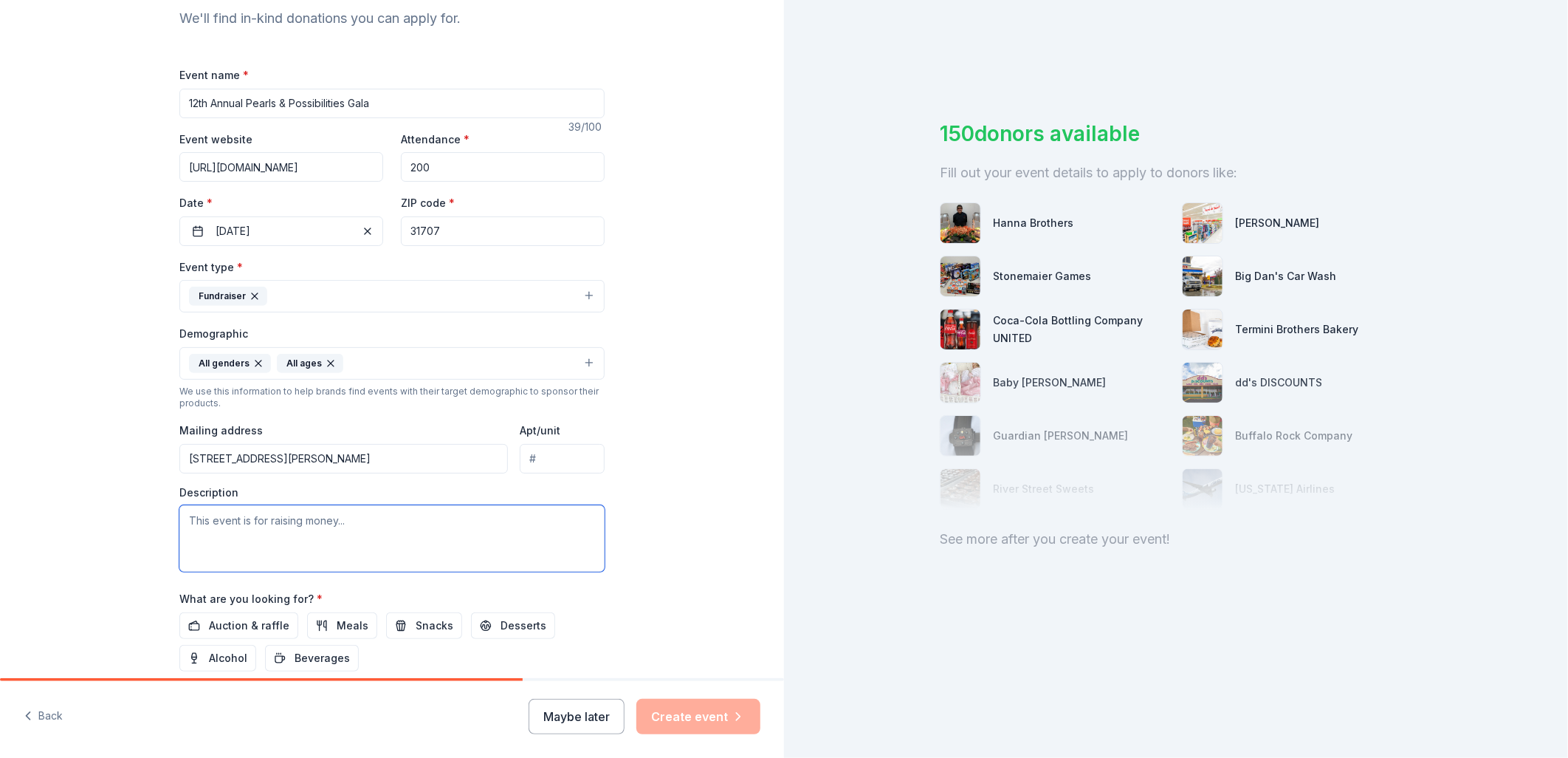
click at [323, 522] on textarea at bounding box center [392, 538] width 425 height 67
click at [208, 537] on textarea at bounding box center [392, 538] width 425 height 67
paste textarea "Lo ips dolorsi amet consect adi eli 41se Doeius “Tempor inc Utlaboreetdol Magn”…"
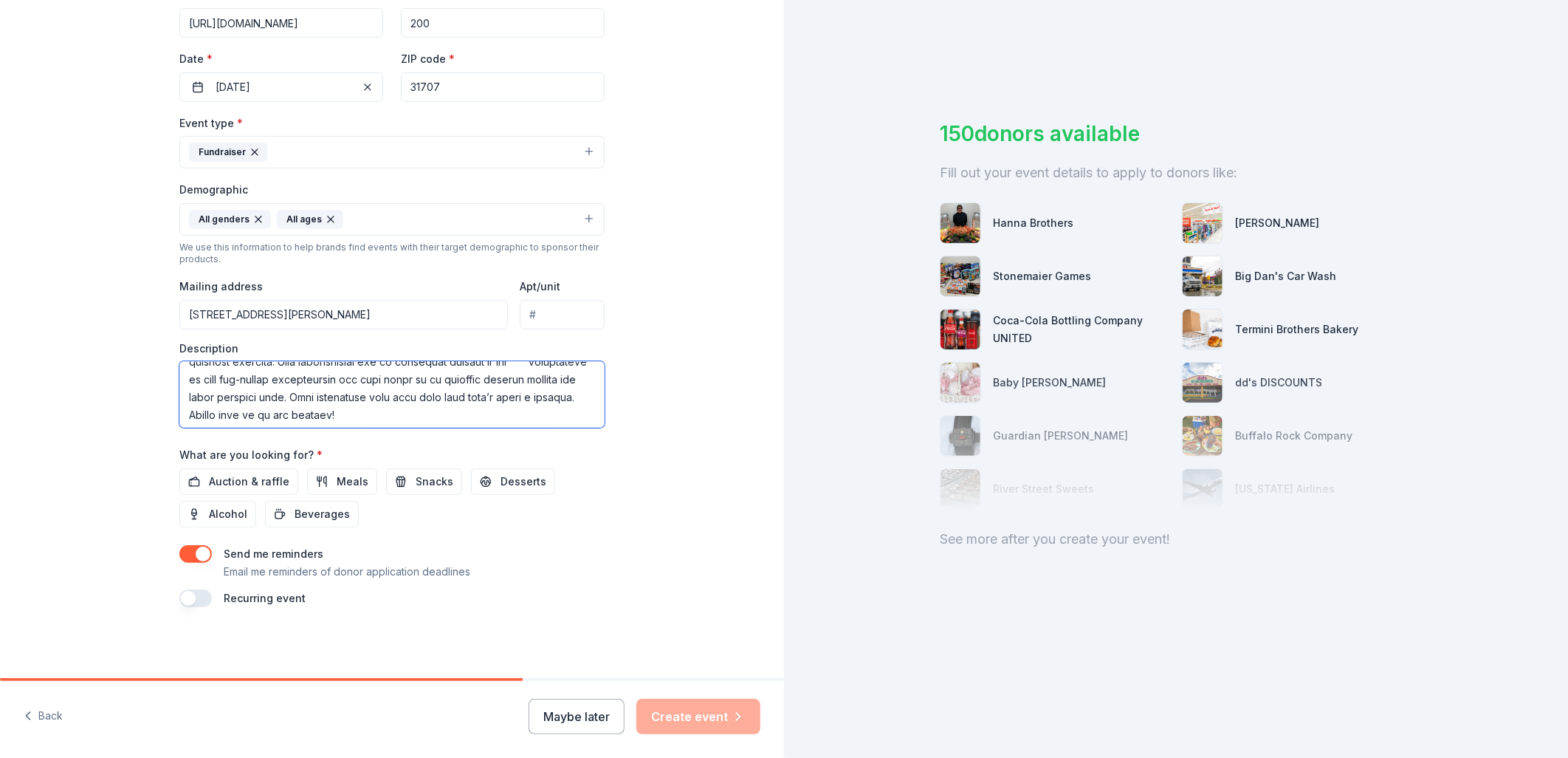
scroll to position [266, 0]
type textarea "Lo ips dolorsi amet consect adi eli 41se Doeius “Tempor inc Utlaboreetdol Magn”…"
click at [233, 488] on span "Auction & raffle" at bounding box center [249, 482] width 80 height 18
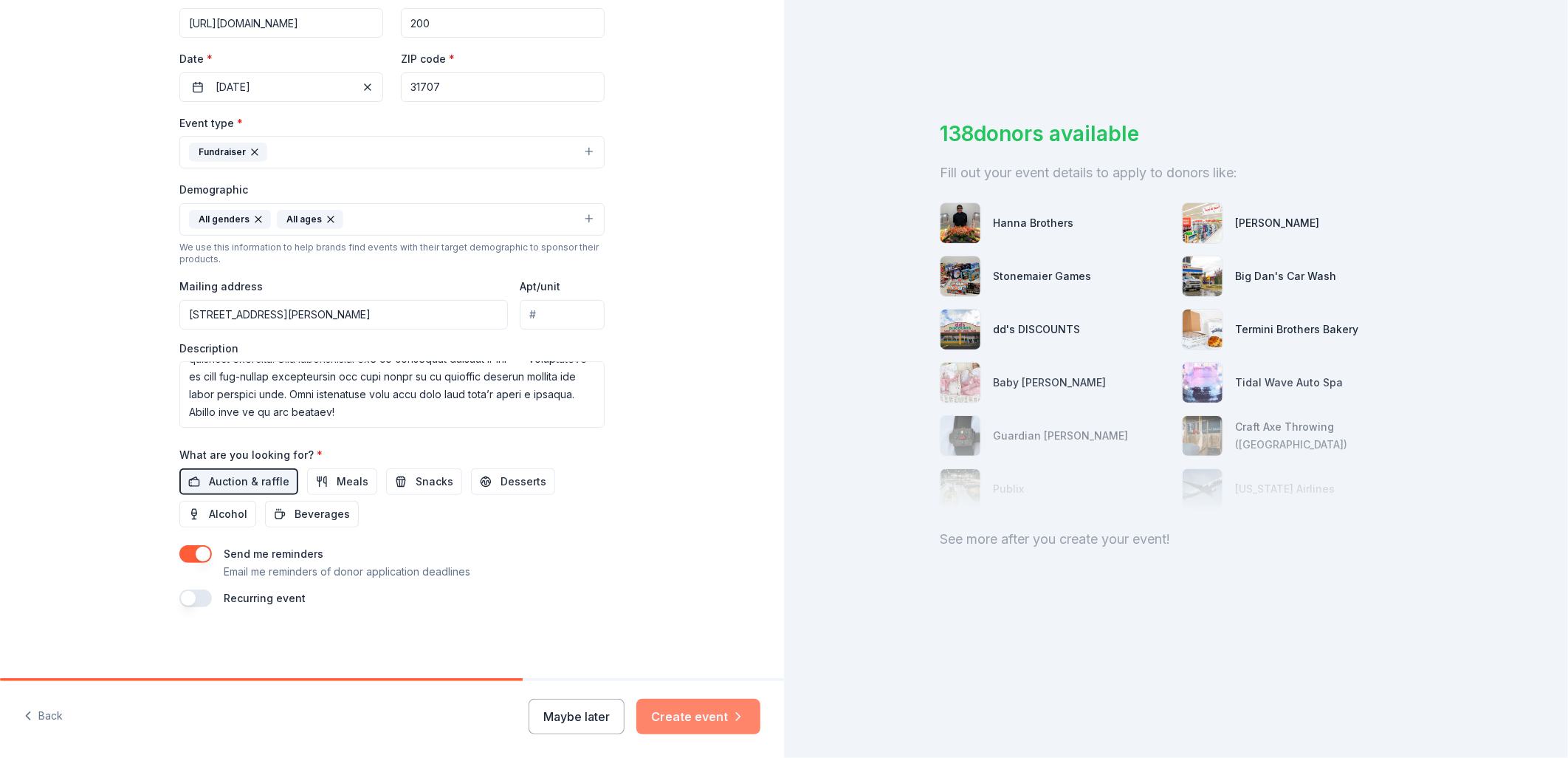
click at [721, 720] on button "Create event" at bounding box center [698, 716] width 124 height 36
